Goal: Information Seeking & Learning: Learn about a topic

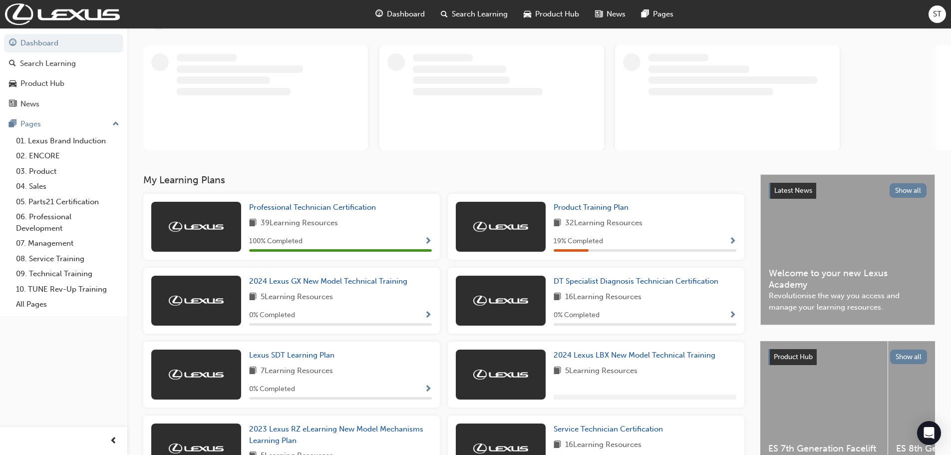
scroll to position [100, 0]
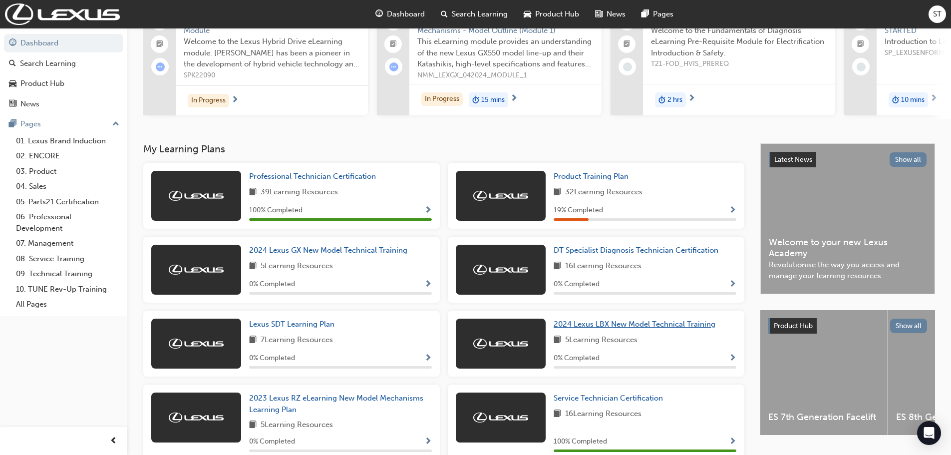
click at [590, 328] on span "2024 Lexus LBX New Model Technical Training" at bounding box center [635, 323] width 162 height 9
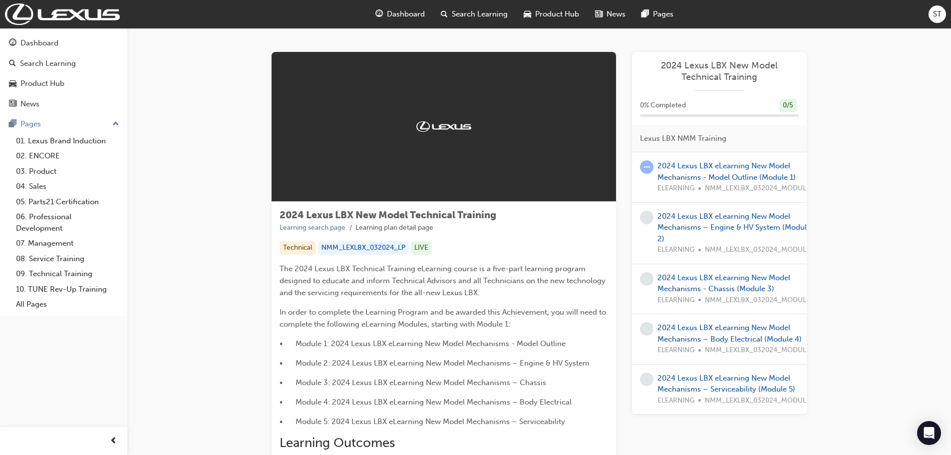
click at [468, 14] on span "Search Learning" at bounding box center [480, 13] width 56 height 11
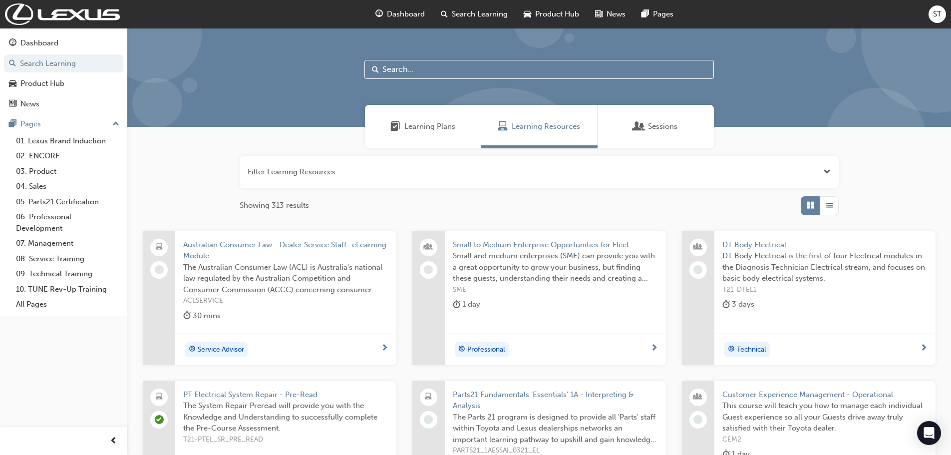
click at [414, 68] on input "text" at bounding box center [538, 69] width 349 height 19
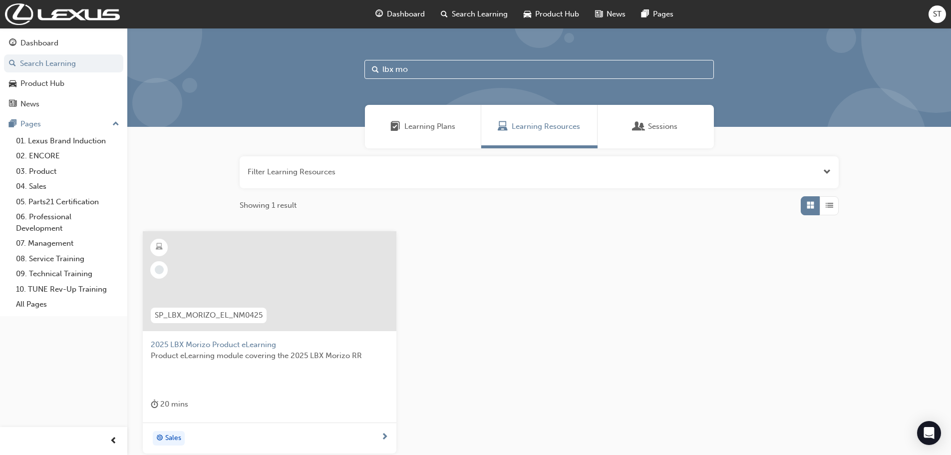
type input "lbx mo"
click at [214, 354] on span "Product eLearning module covering the 2025 LBX Morizo RR" at bounding box center [270, 355] width 238 height 11
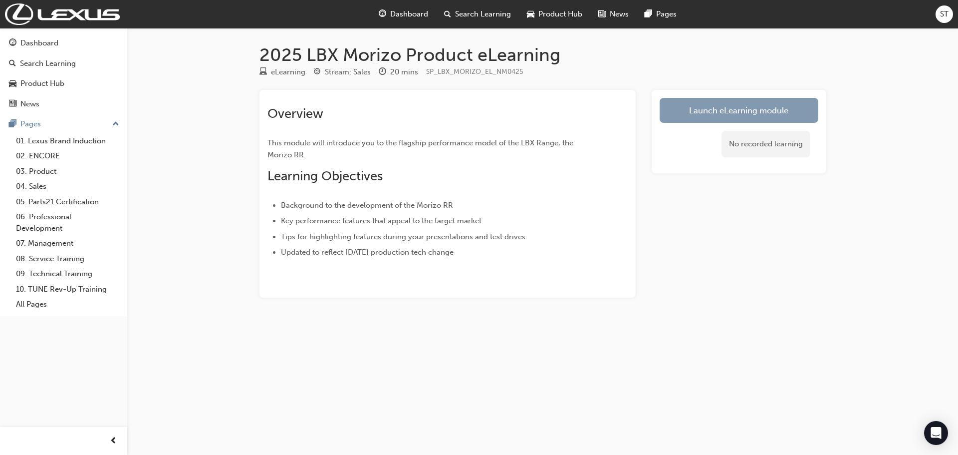
click at [705, 110] on link "Launch eLearning module" at bounding box center [739, 110] width 159 height 25
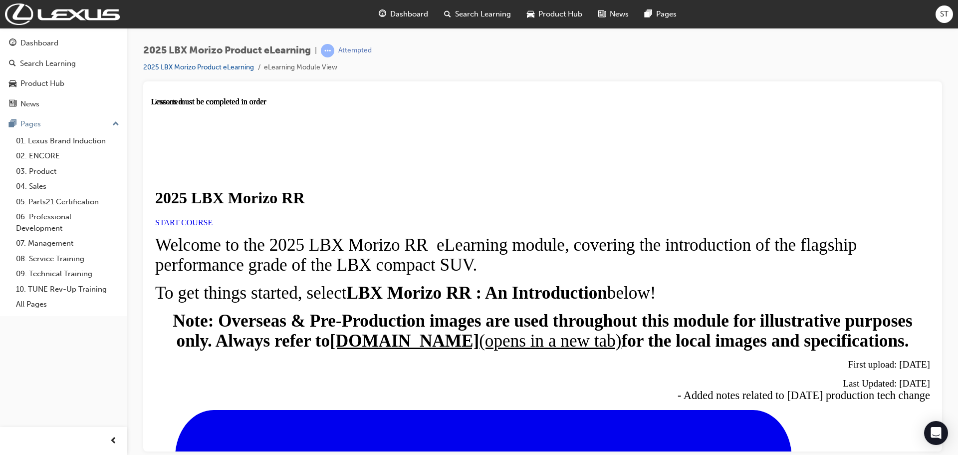
click at [213, 226] on span "START COURSE" at bounding box center [183, 222] width 57 height 8
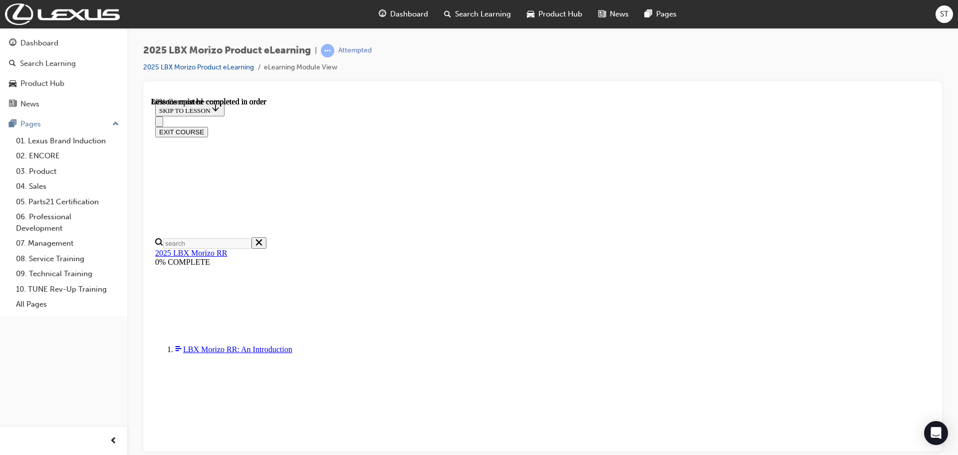
scroll to position [934, 0]
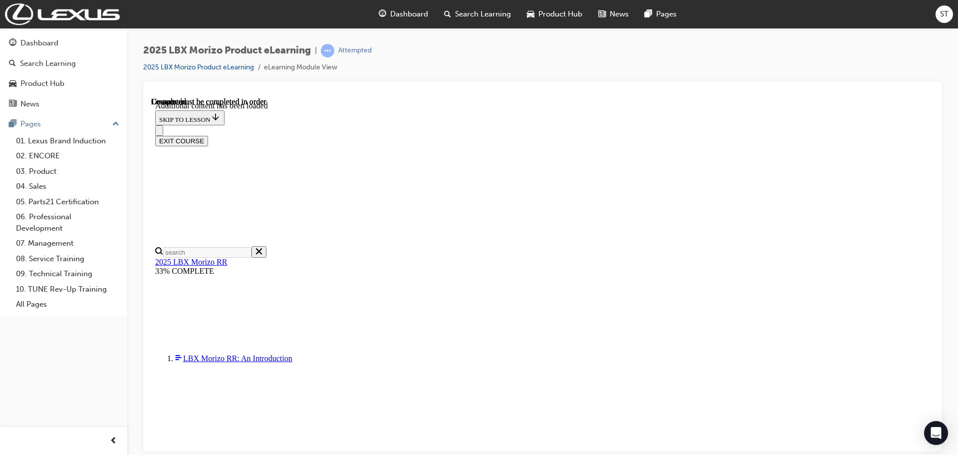
scroll to position [1465, 0]
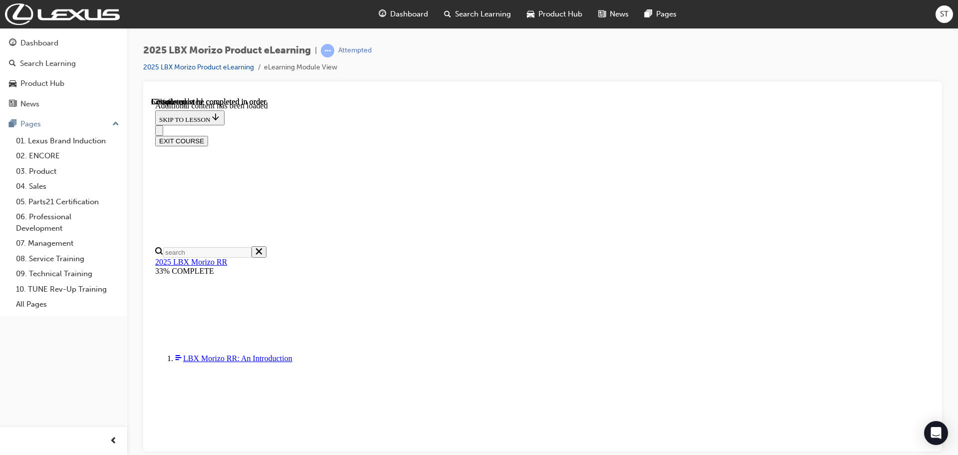
scroll to position [744, 0]
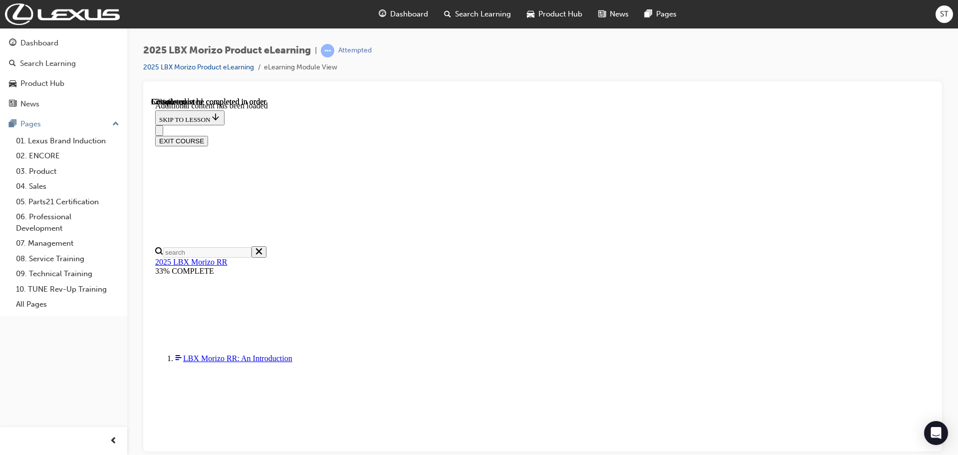
drag, startPoint x: 747, startPoint y: 274, endPoint x: 739, endPoint y: 278, distance: 9.6
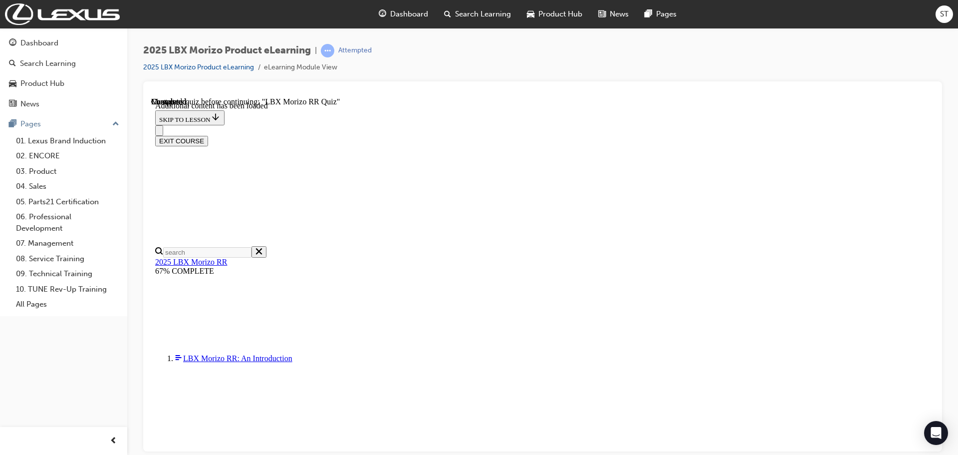
scroll to position [484, 0]
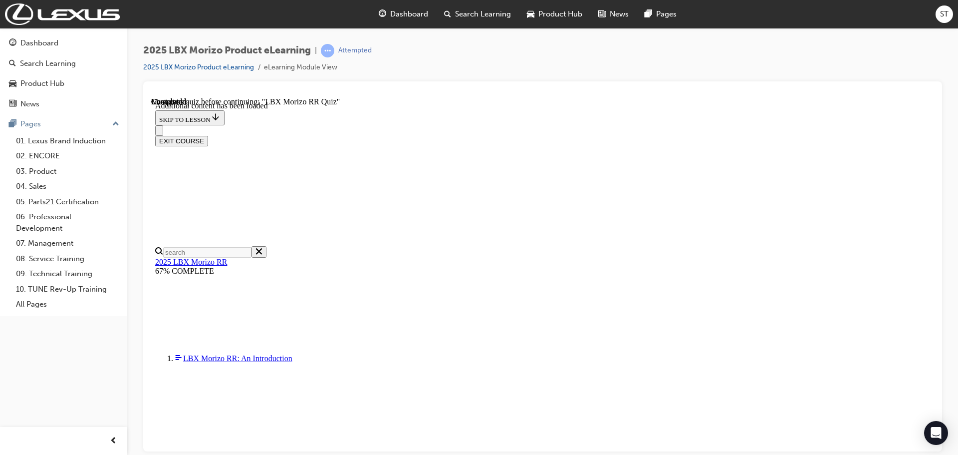
scroll to position [689, 0]
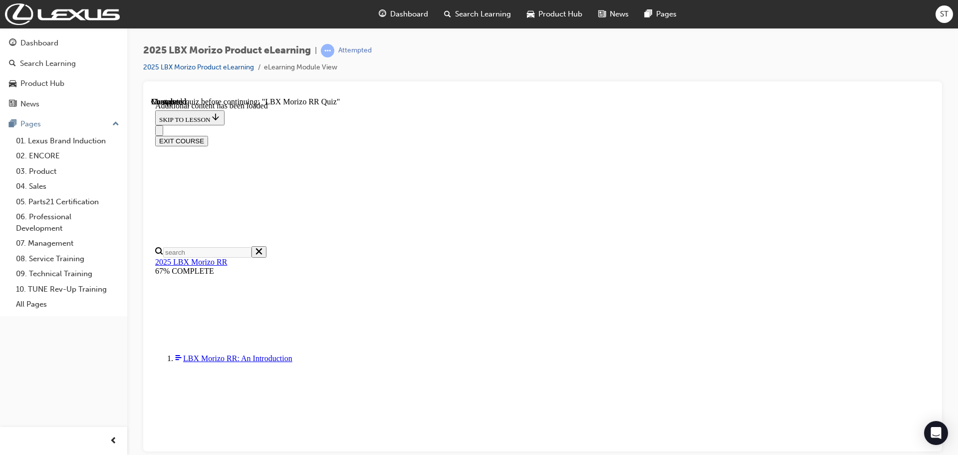
click at [163, 125] on button "Close navigation menu" at bounding box center [159, 130] width 8 height 10
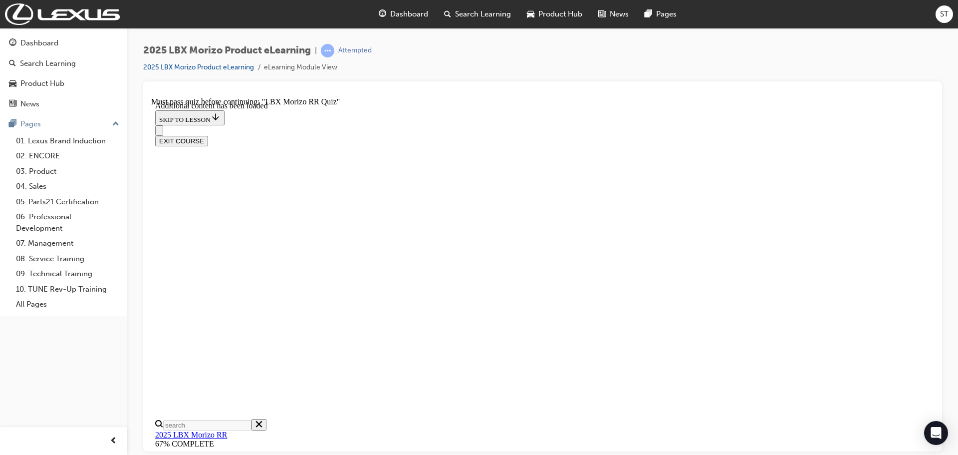
scroll to position [0, 0]
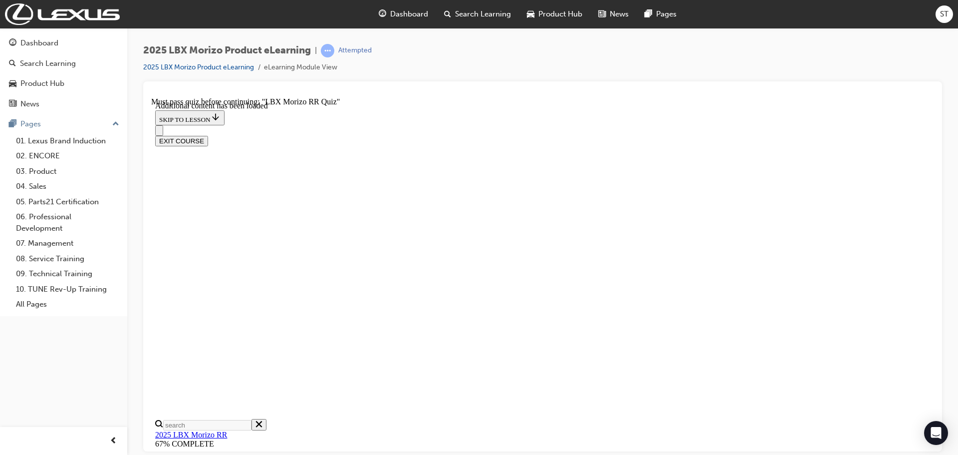
scroll to position [910, 0]
drag, startPoint x: 931, startPoint y: 250, endPoint x: 1086, endPoint y: 535, distance: 323.9
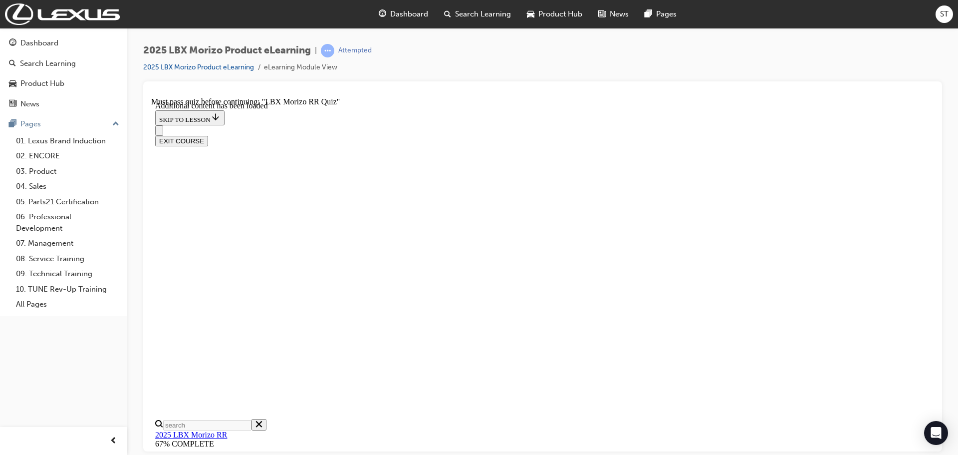
scroll to position [1732, 0]
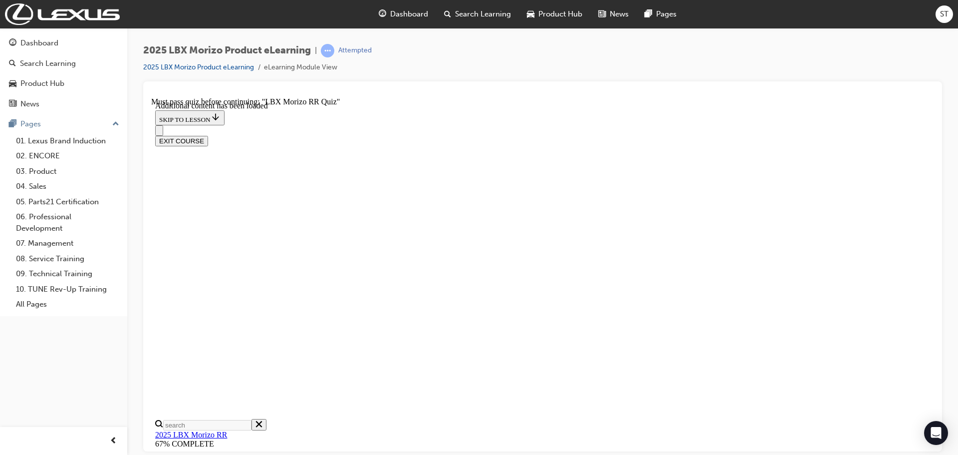
radio input "true"
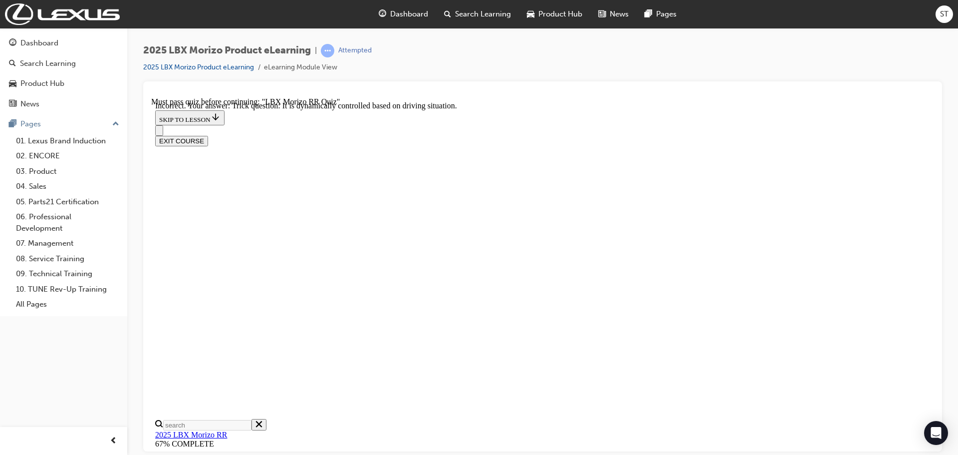
radio input "true"
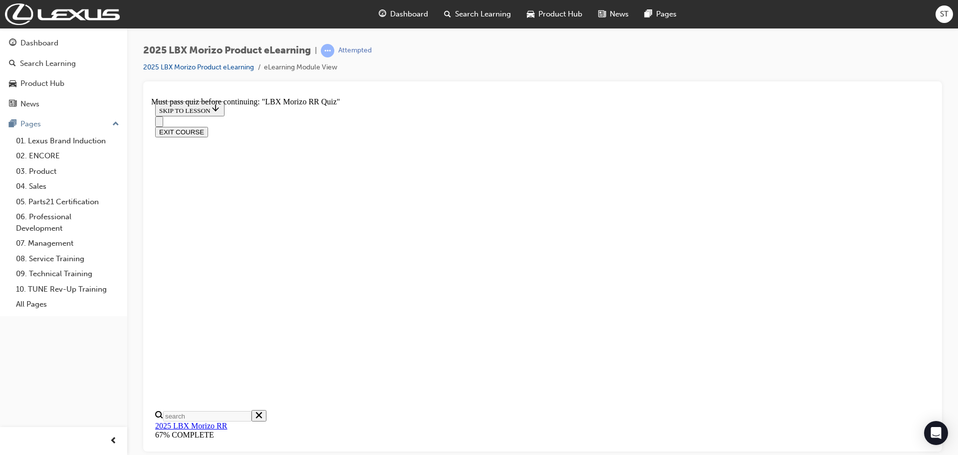
scroll to position [231, 0]
radio input "true"
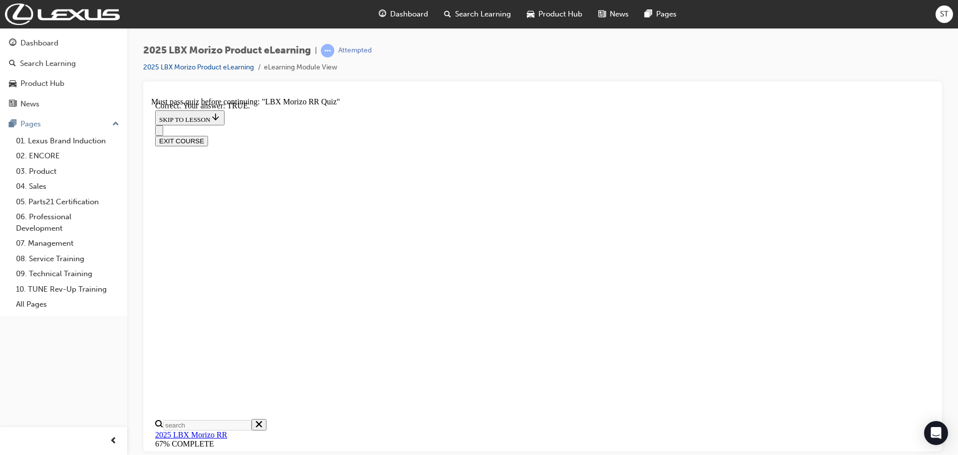
scroll to position [292, 0]
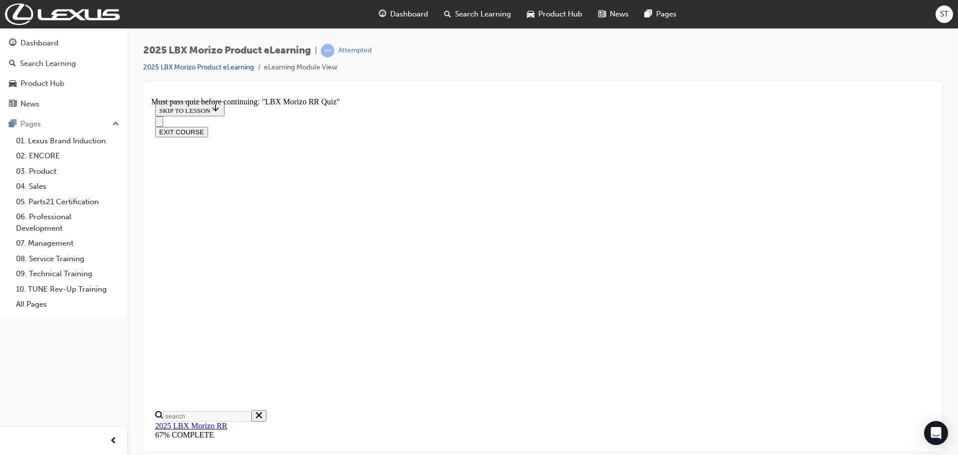
radio input "true"
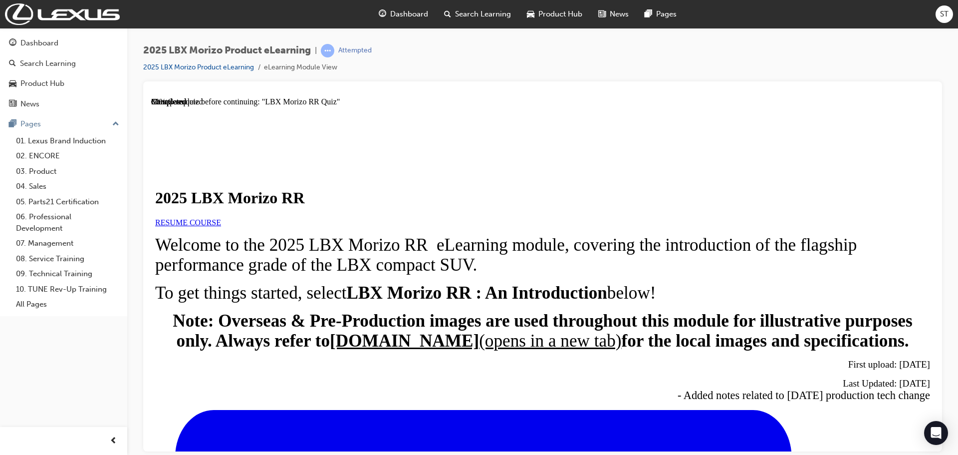
scroll to position [102, 0]
click at [221, 218] on span "RESUME COURSE" at bounding box center [188, 222] width 66 height 8
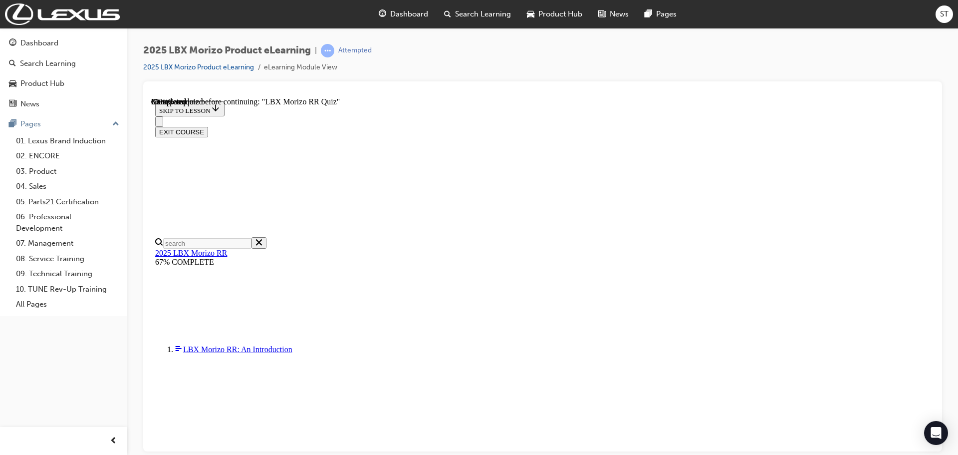
scroll to position [135, 0]
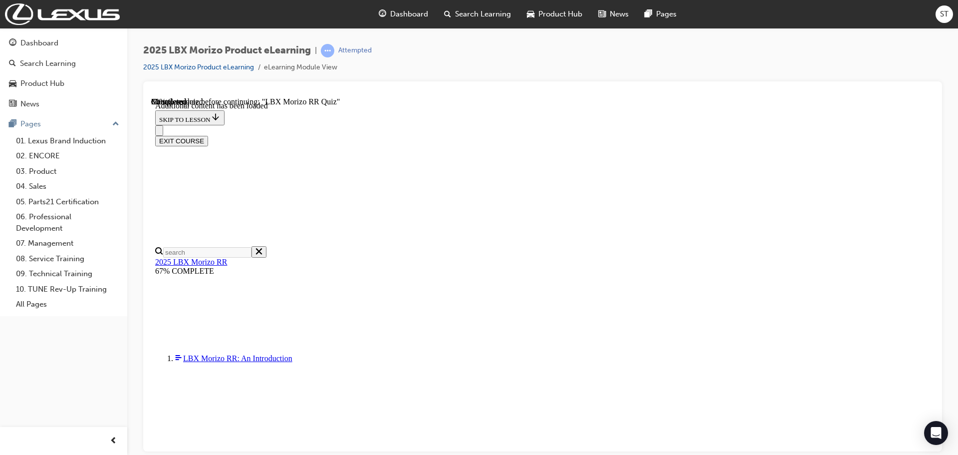
scroll to position [534, 0]
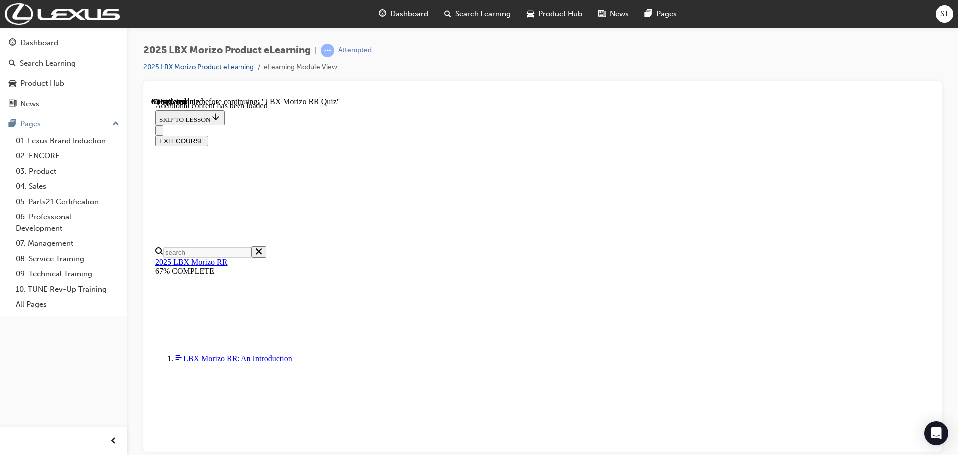
radio input "true"
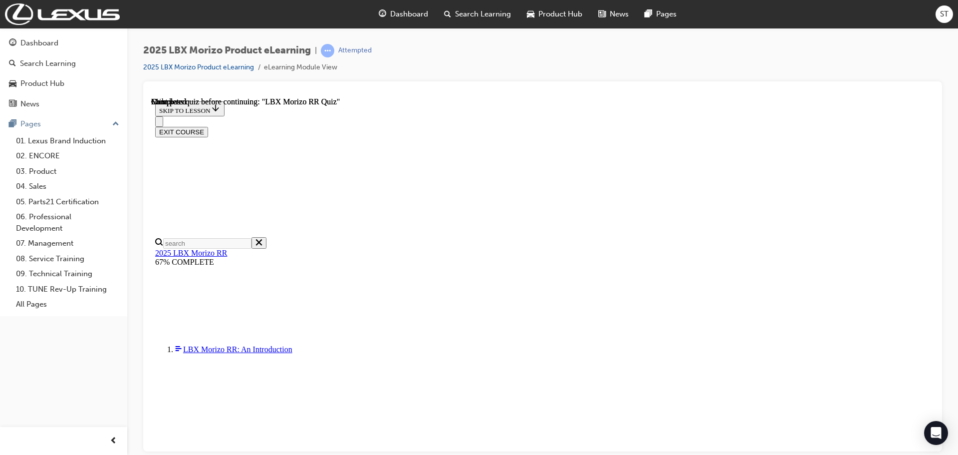
scroll to position [195, 0]
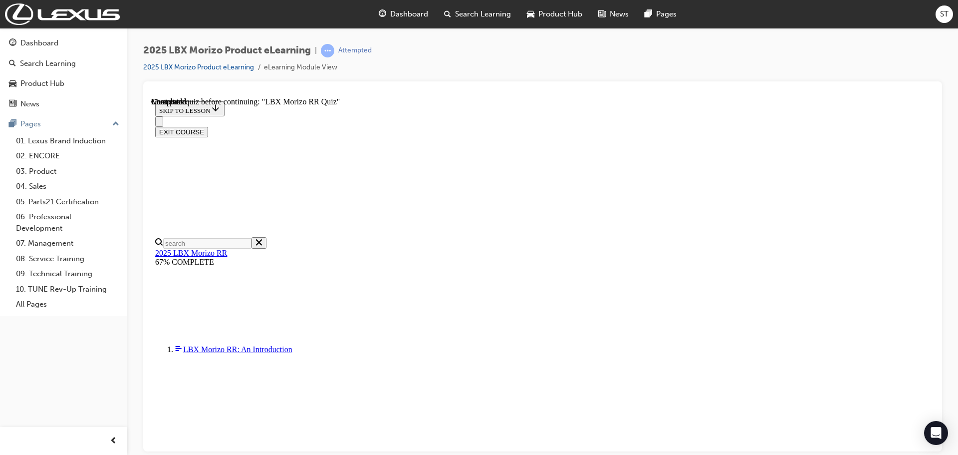
radio input "true"
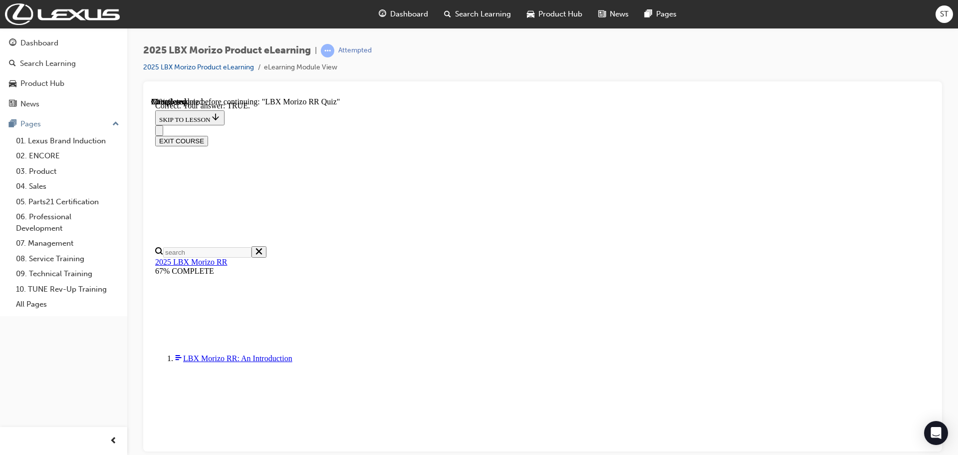
scroll to position [292, 0]
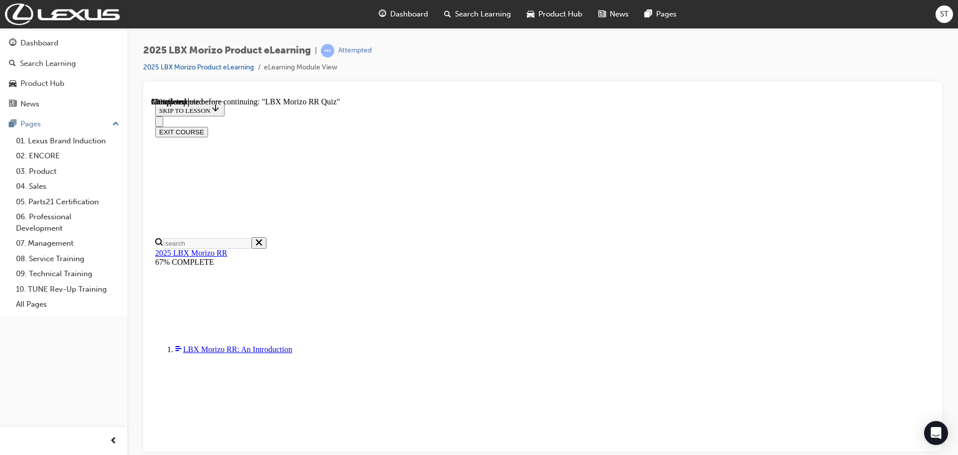
scroll to position [1465, 0]
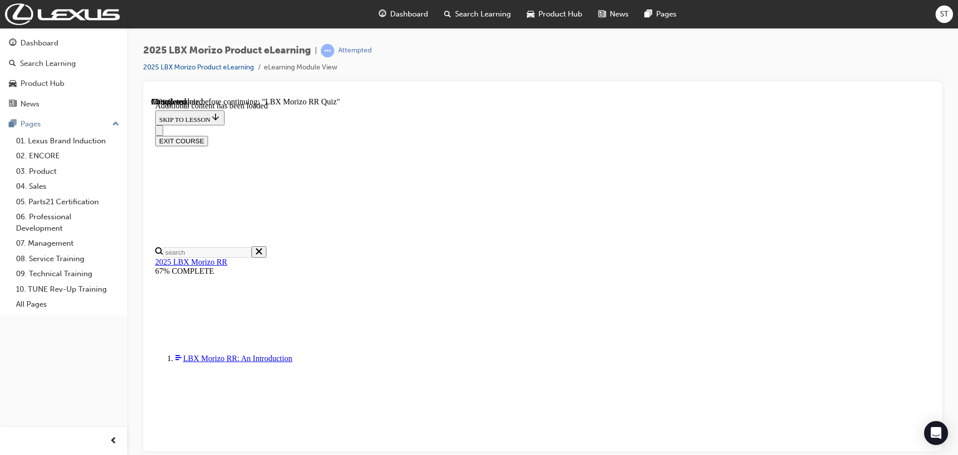
scroll to position [384, 0]
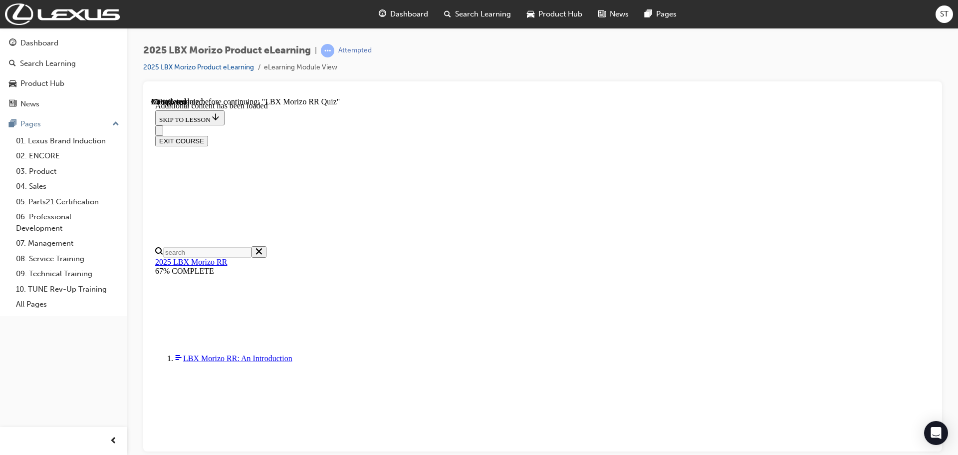
radio input "true"
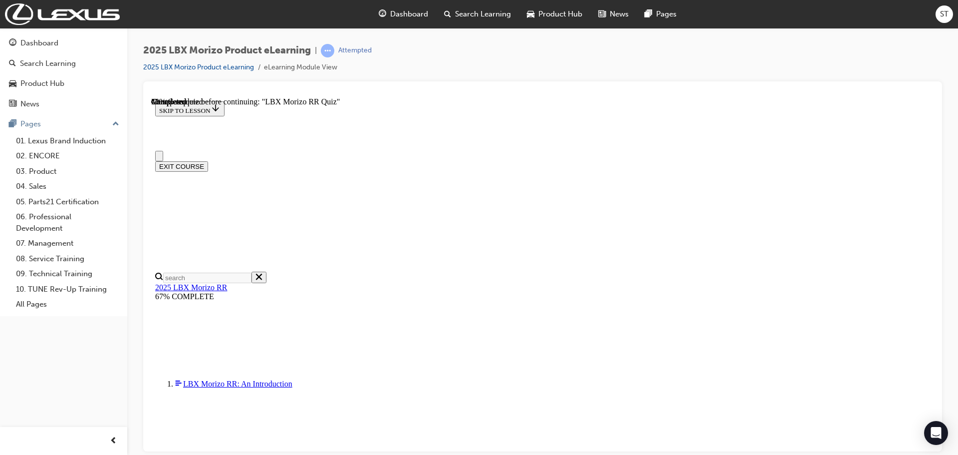
scroll to position [200, 0]
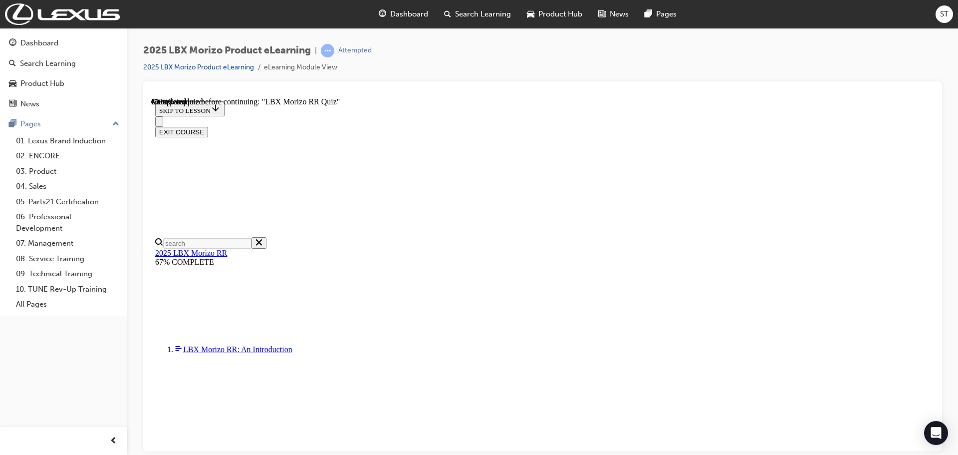
radio input "true"
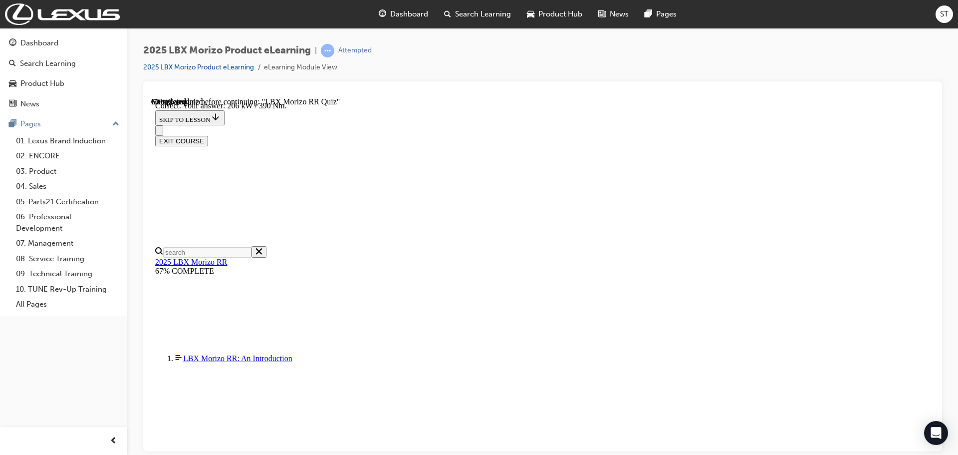
scroll to position [352, 0]
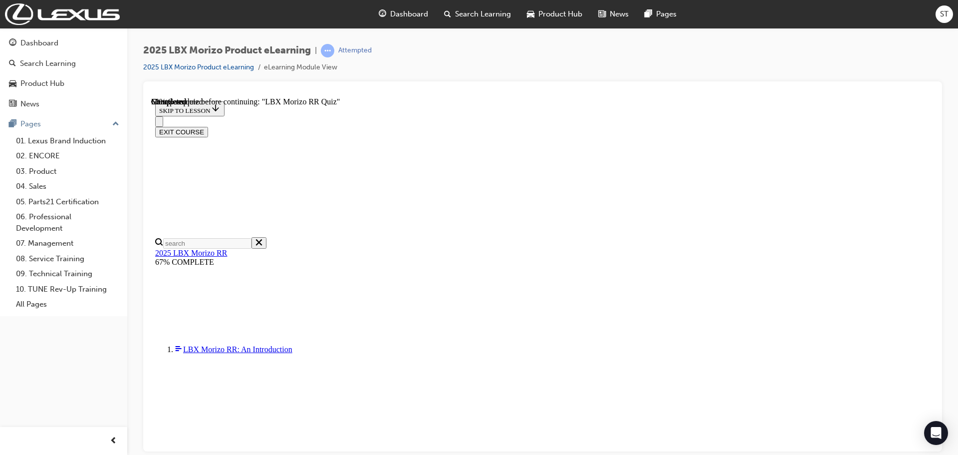
scroll to position [250, 0]
radio input "true"
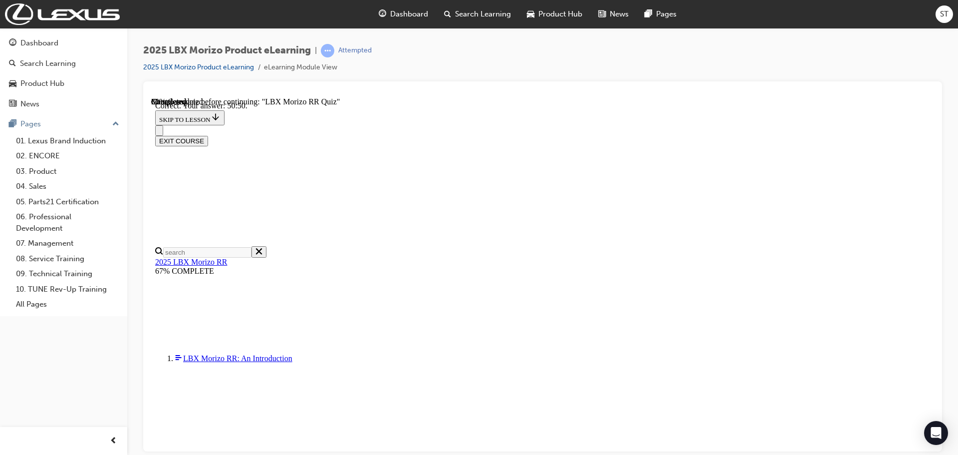
scroll to position [352, 0]
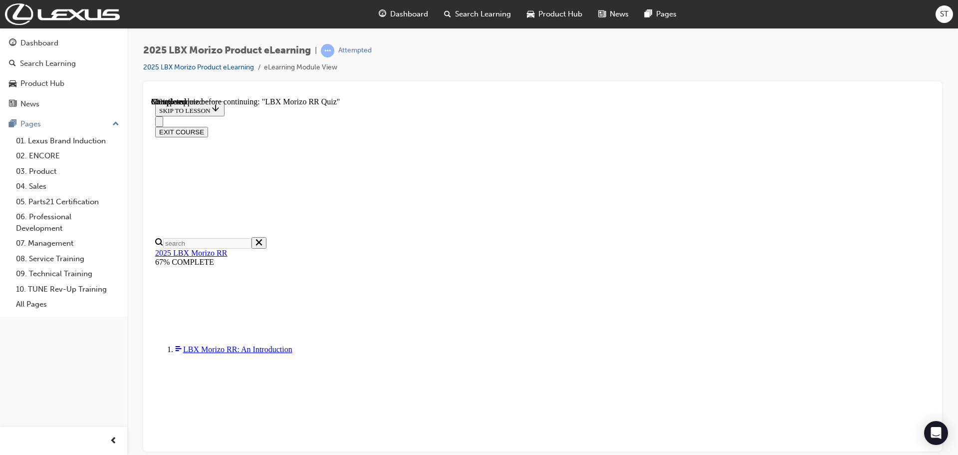
radio input "true"
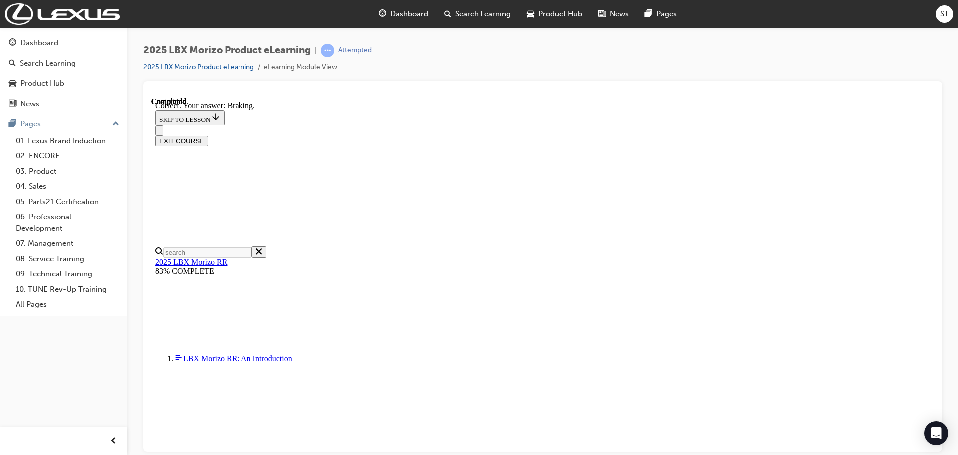
scroll to position [162, 0]
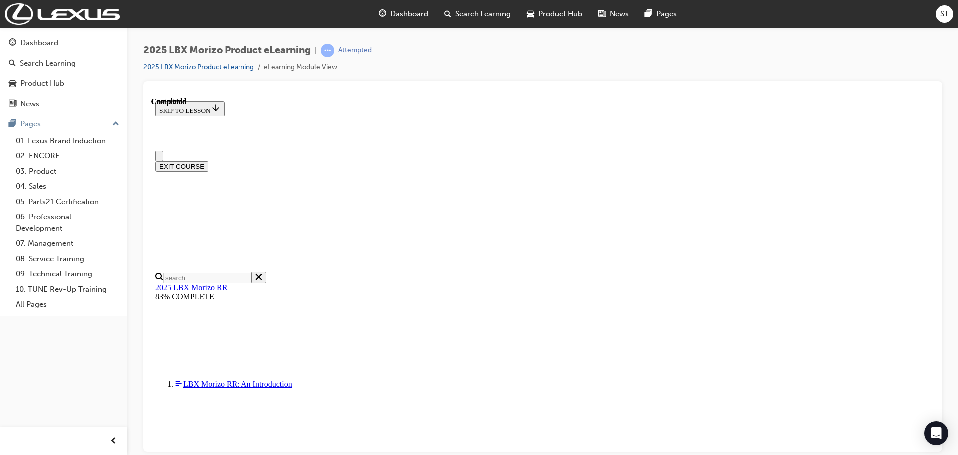
scroll to position [195, 0]
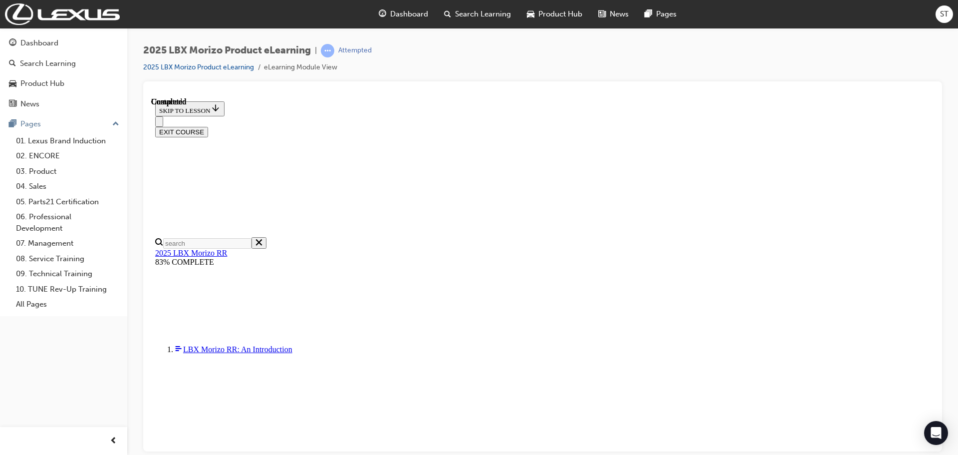
click at [208, 126] on button "EXIT COURSE" at bounding box center [181, 131] width 53 height 10
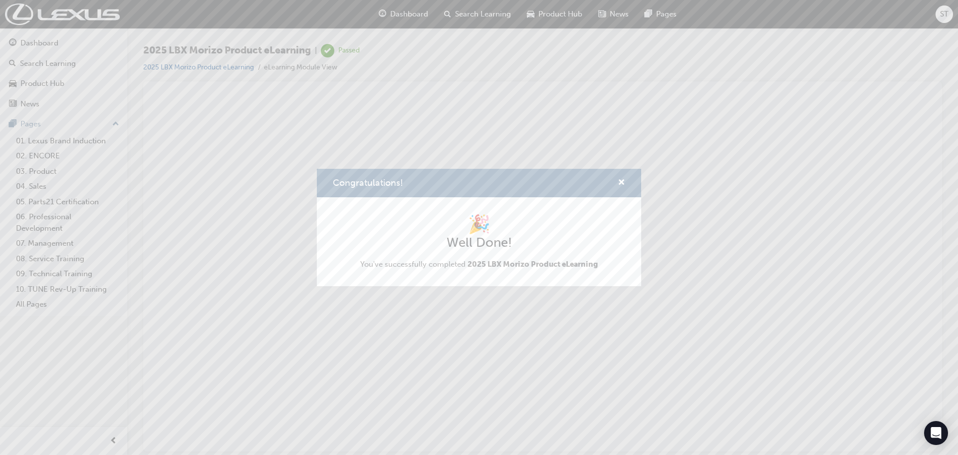
scroll to position [0, 0]
click at [622, 181] on span "cross-icon" at bounding box center [621, 183] width 7 height 9
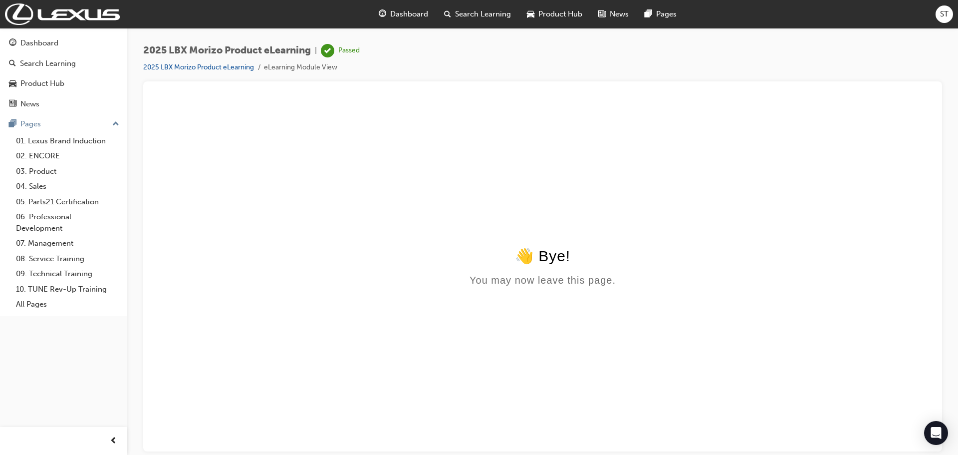
click at [455, 11] on span "Search Learning" at bounding box center [483, 13] width 56 height 11
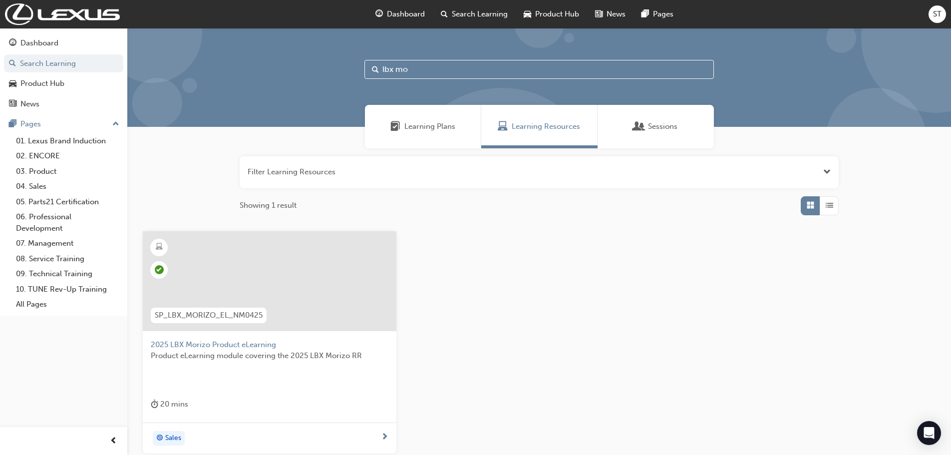
click at [454, 70] on input "lbx mo" at bounding box center [538, 69] width 349 height 19
type input "l"
type input "rx ph"
click at [232, 343] on span "2025 RX PHEV Product eLearning" at bounding box center [270, 344] width 238 height 11
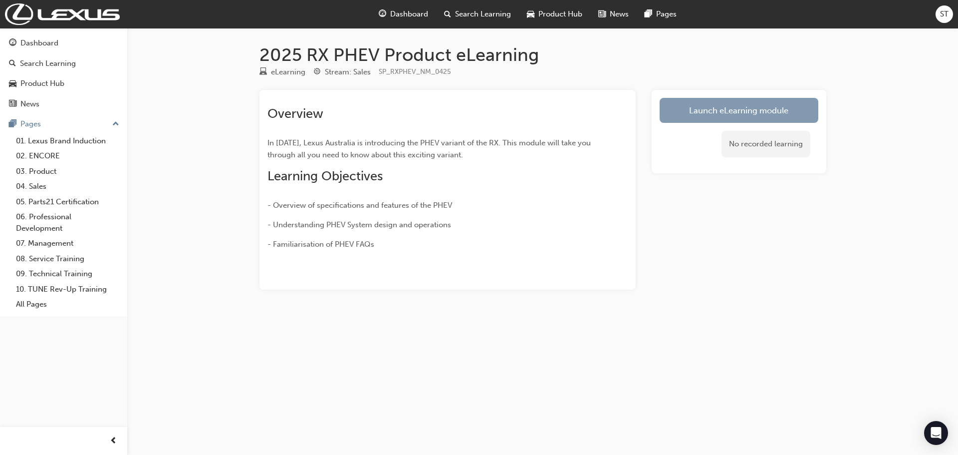
click at [702, 110] on link "Launch eLearning module" at bounding box center [739, 110] width 159 height 25
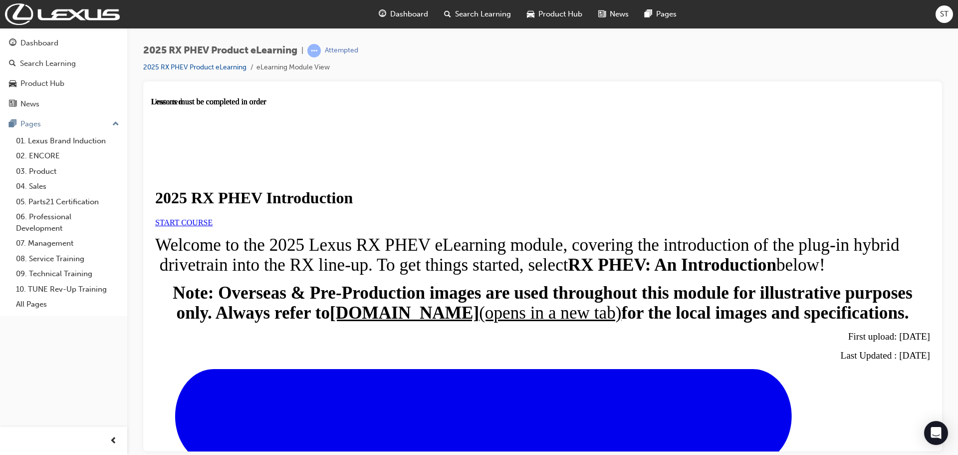
scroll to position [19, 0]
click at [213, 226] on link "START COURSE" at bounding box center [183, 222] width 57 height 8
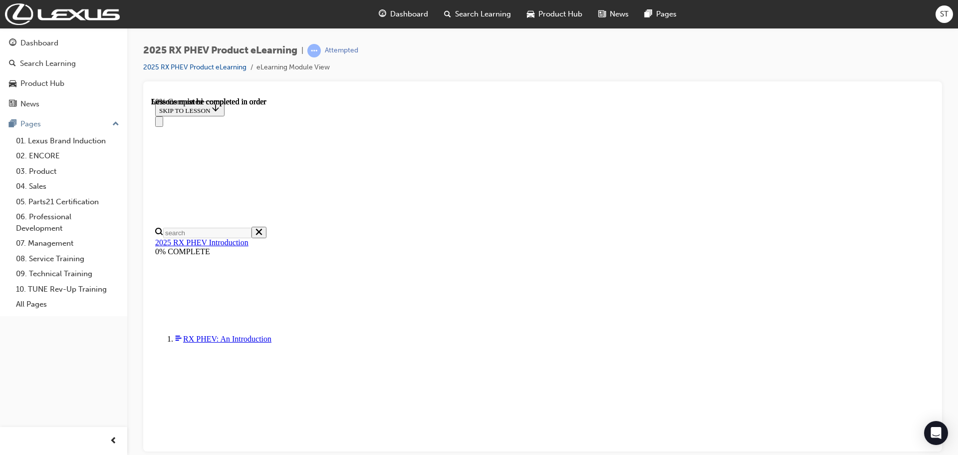
scroll to position [667, 0]
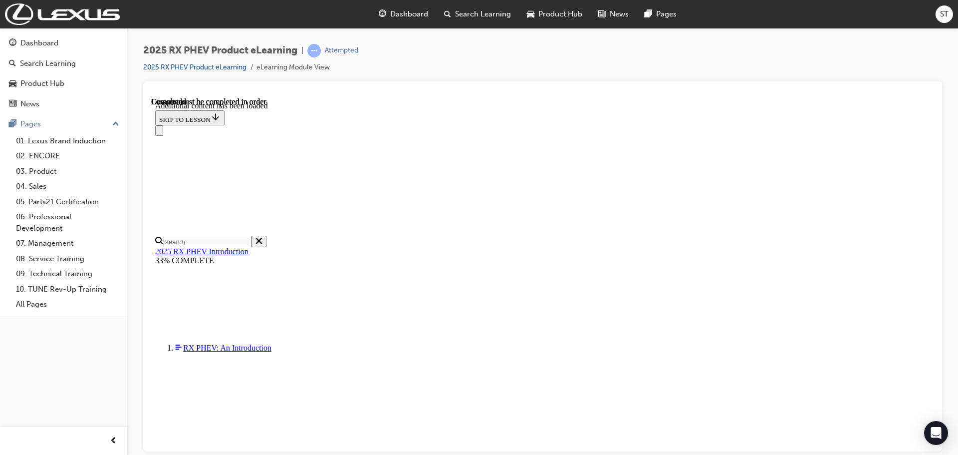
scroll to position [1158, 0]
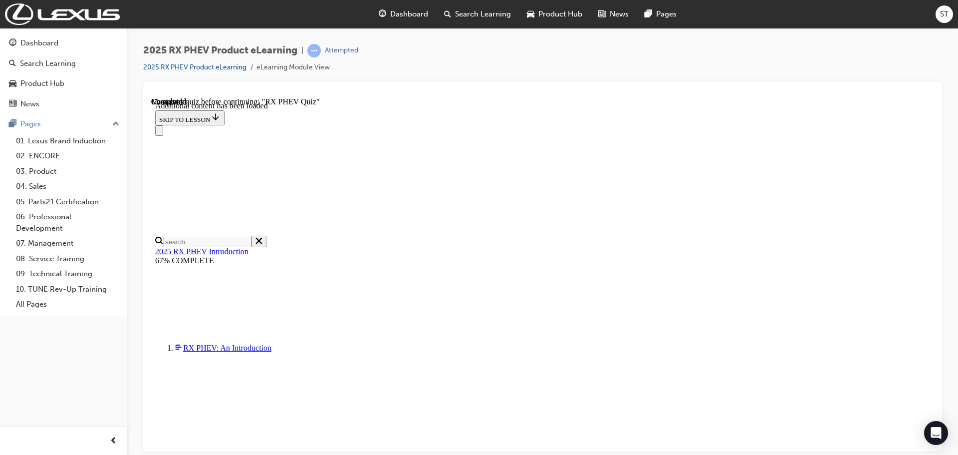
scroll to position [573, 0]
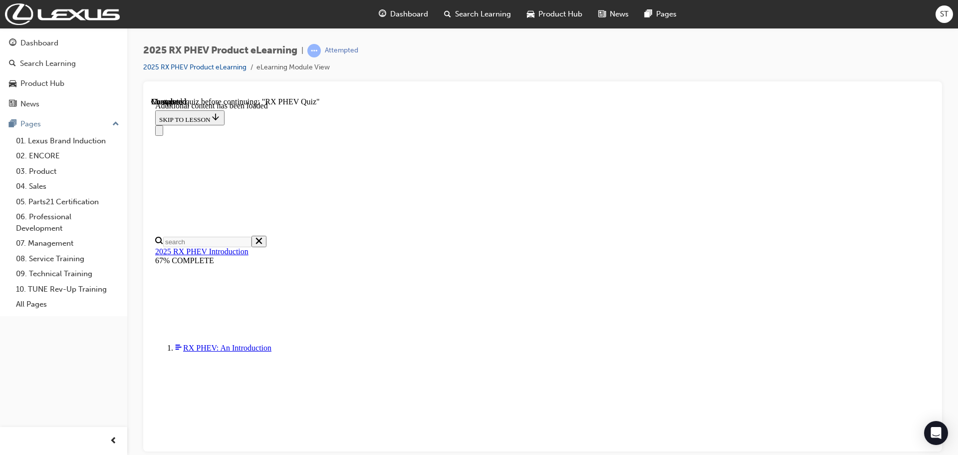
radio input "true"
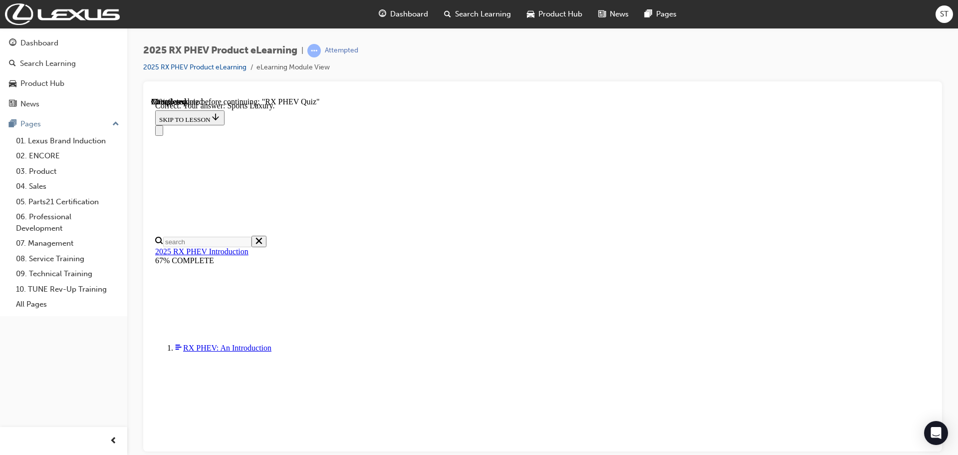
scroll to position [113, 0]
radio input "true"
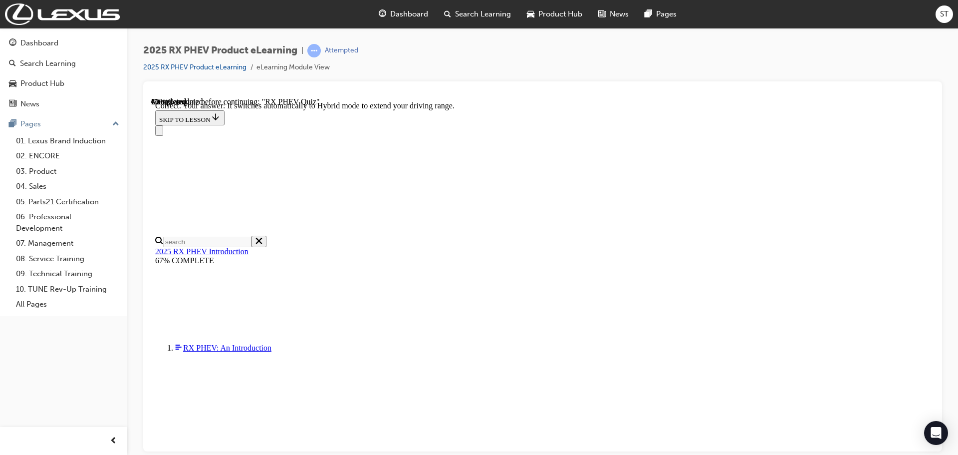
scroll to position [144, 0]
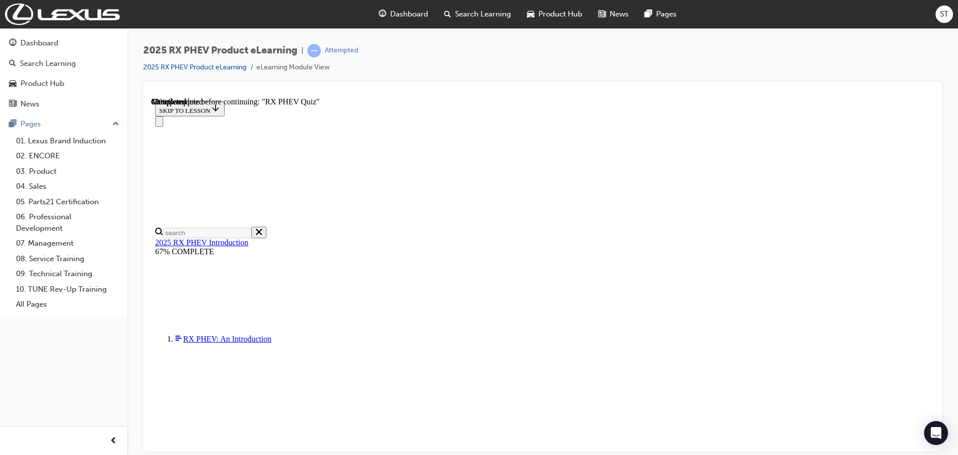
scroll to position [83, 0]
radio input "true"
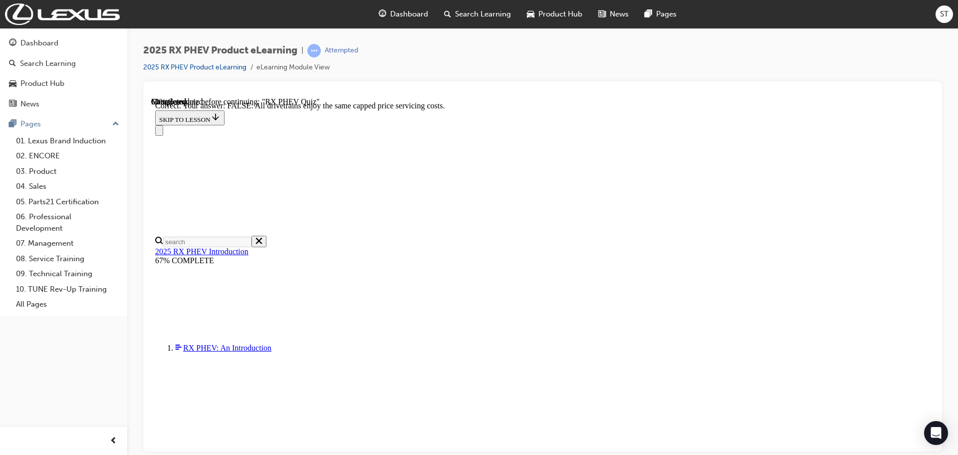
scroll to position [114, 0]
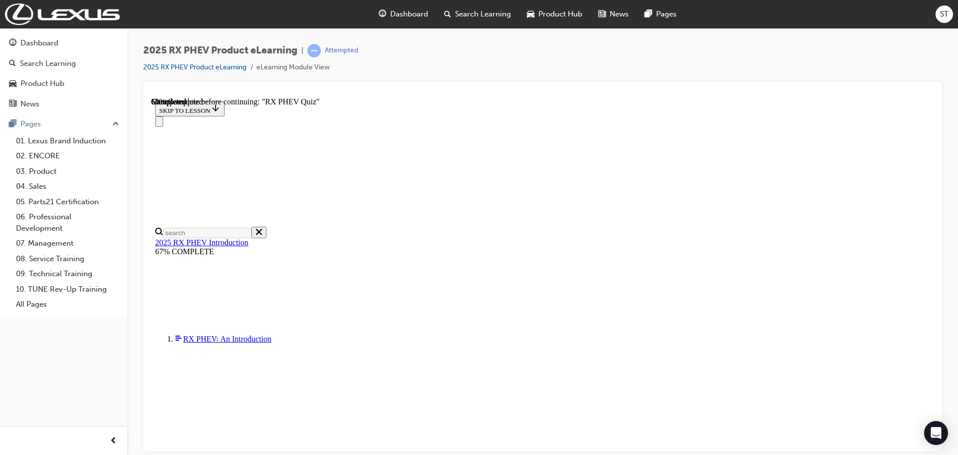
radio input "true"
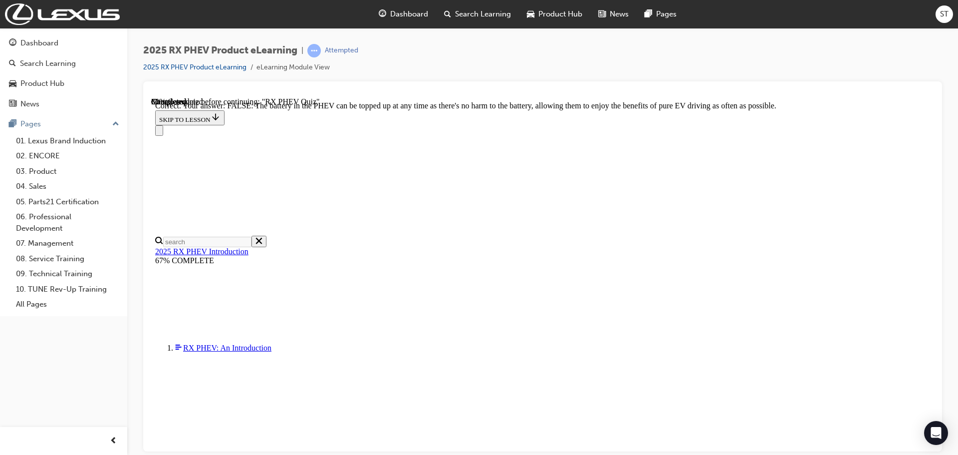
scroll to position [114, 0]
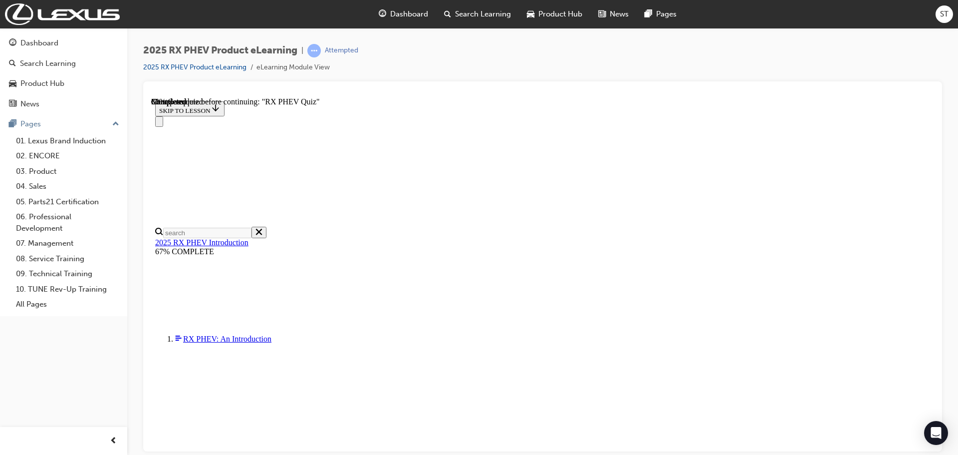
scroll to position [104, 0]
radio input "true"
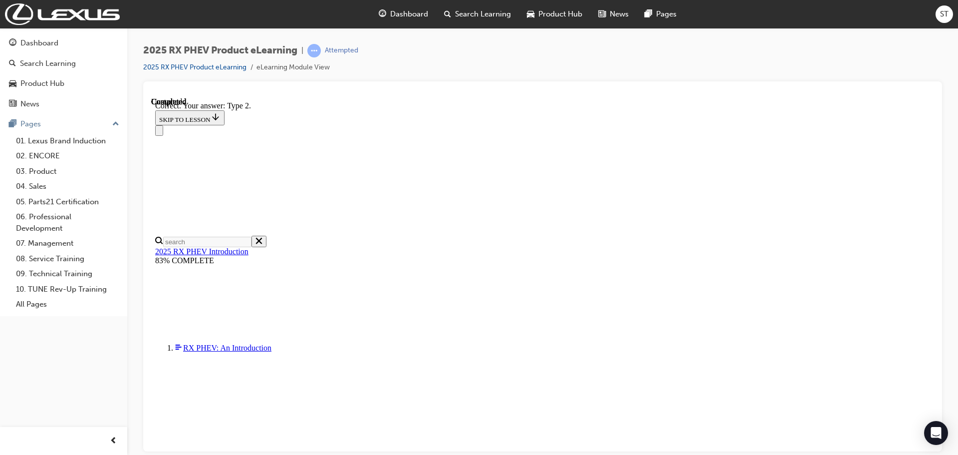
scroll to position [184, 0]
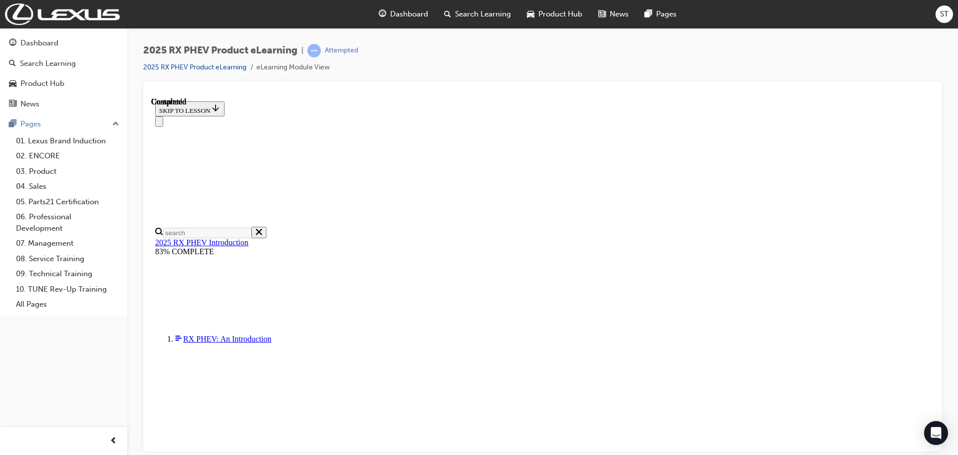
scroll to position [195, 0]
click at [937, 440] on div "Open Intercom Messenger" at bounding box center [936, 433] width 26 height 26
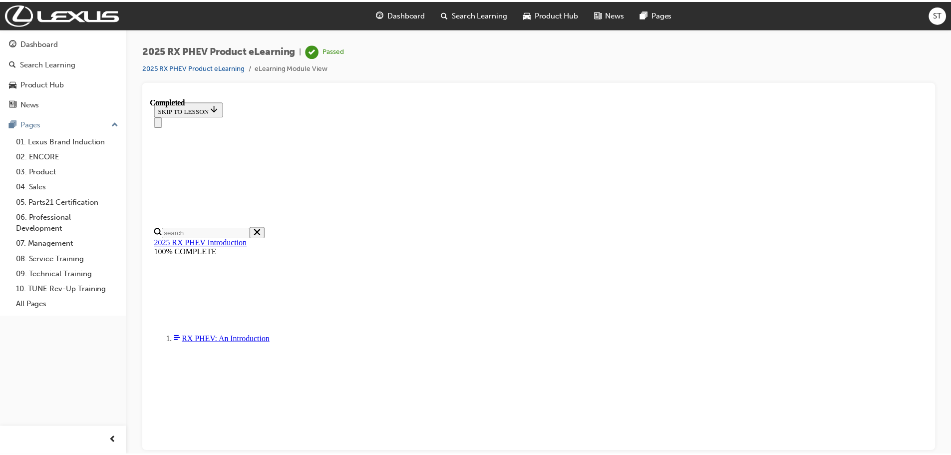
scroll to position [313, 0]
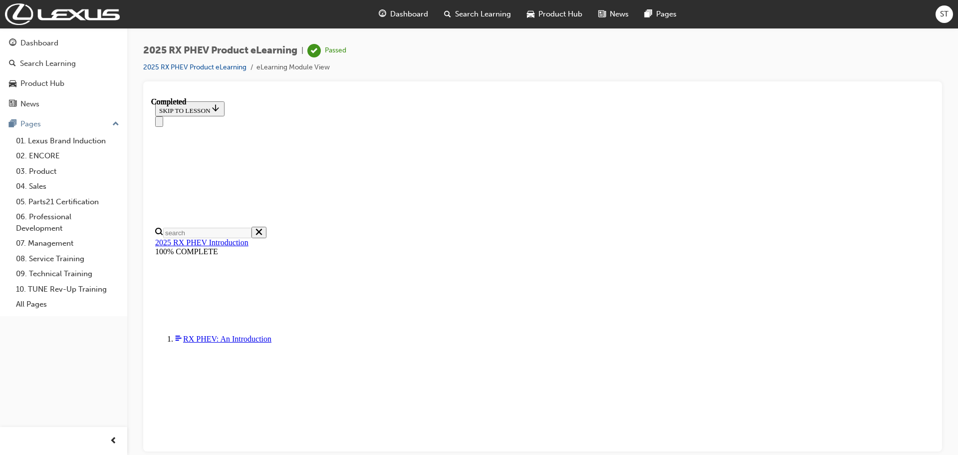
click at [415, 13] on span "Dashboard" at bounding box center [409, 13] width 38 height 11
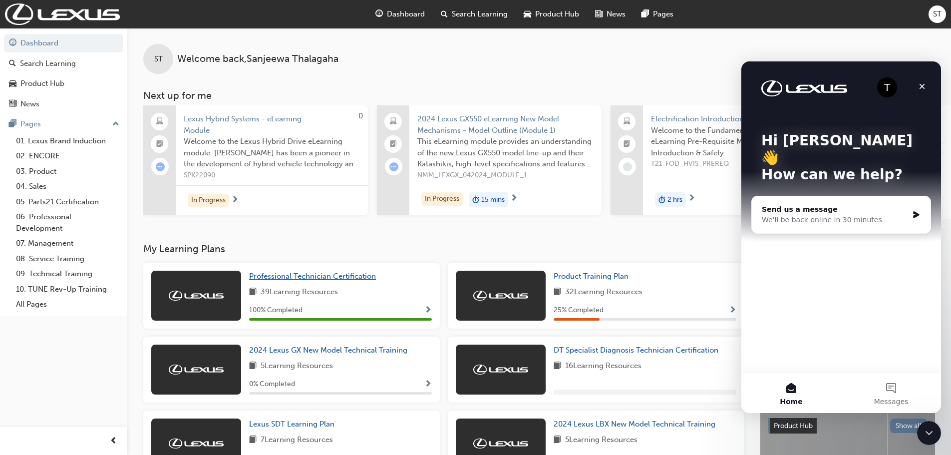
click at [358, 280] on span "Professional Technician Certification" at bounding box center [312, 276] width 127 height 9
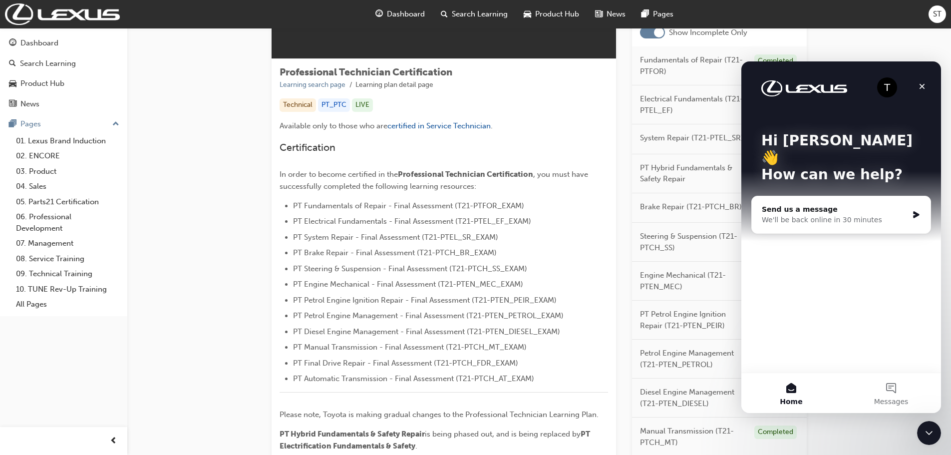
scroll to position [45, 0]
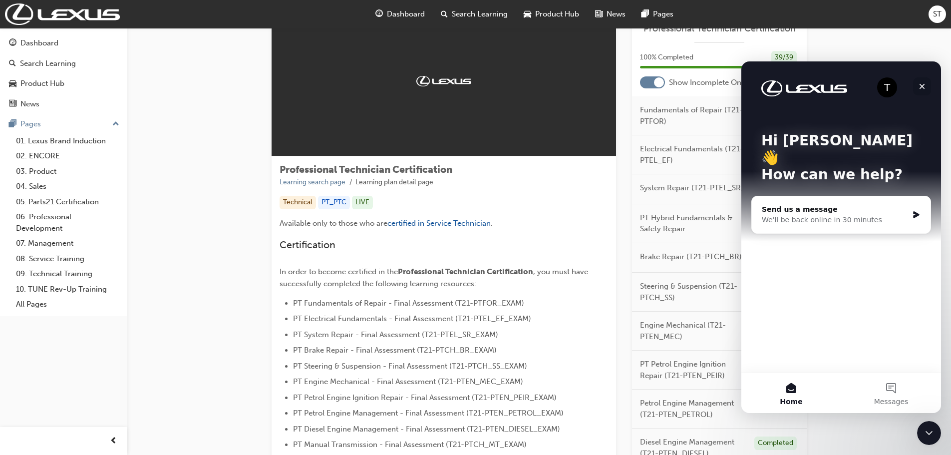
click at [919, 89] on icon "Close" at bounding box center [922, 86] width 8 height 8
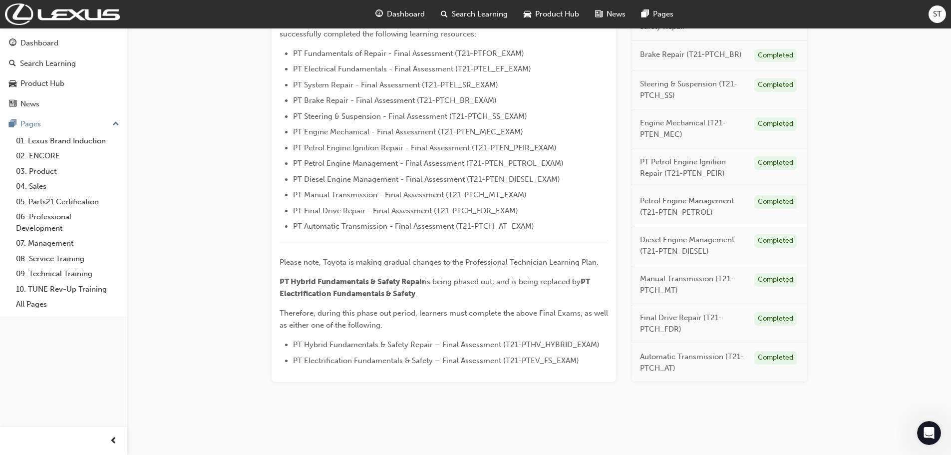
scroll to position [0, 0]
